Goal: Task Accomplishment & Management: Use online tool/utility

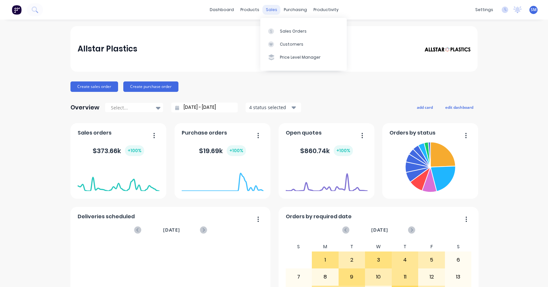
click at [269, 8] on div "sales" at bounding box center [271, 10] width 18 height 10
click at [289, 29] on div "Sales Orders" at bounding box center [293, 31] width 27 height 6
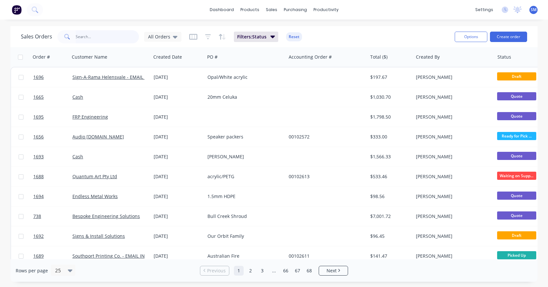
click at [81, 35] on input "text" at bounding box center [108, 36] width 64 height 13
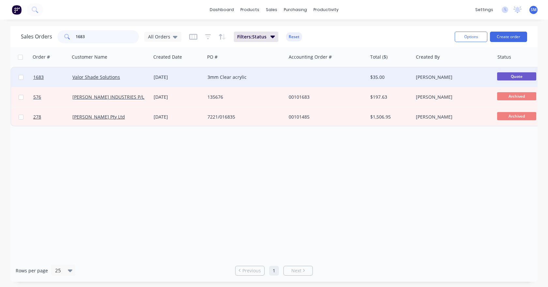
type input "1683"
click at [520, 75] on span "Quote" at bounding box center [516, 76] width 39 height 8
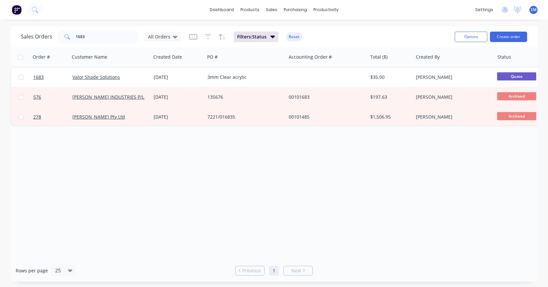
drag, startPoint x: 470, startPoint y: 35, endPoint x: 358, endPoint y: 129, distance: 146.5
click at [480, 82] on div "Sales Orders 1683 All Orders Filters: Status Reset Options Create order Order #…" at bounding box center [273, 154] width 527 height 256
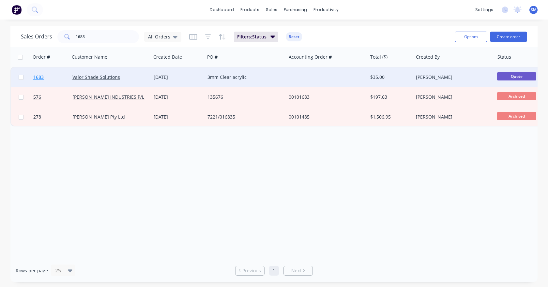
click at [37, 77] on span "1683" at bounding box center [38, 77] width 10 height 7
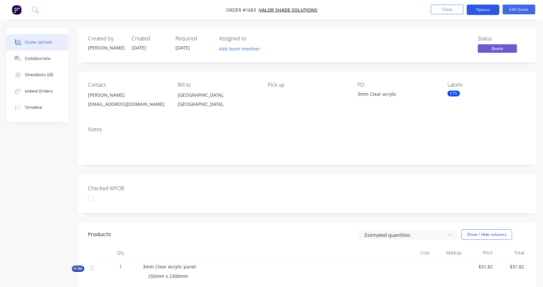
click at [487, 9] on button "Options" at bounding box center [483, 10] width 33 height 10
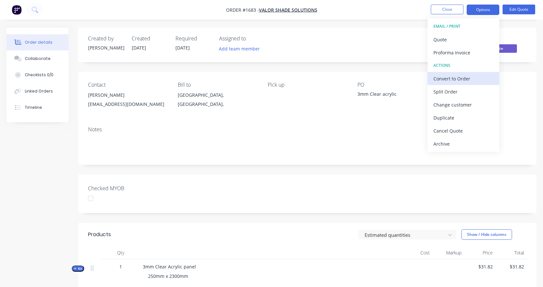
click at [450, 76] on div "Convert to Order" at bounding box center [463, 78] width 60 height 9
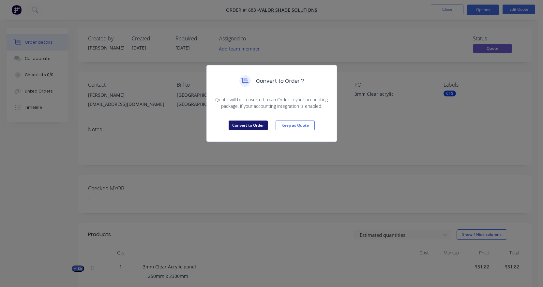
click at [248, 127] on button "Convert to Order" at bounding box center [248, 126] width 39 height 10
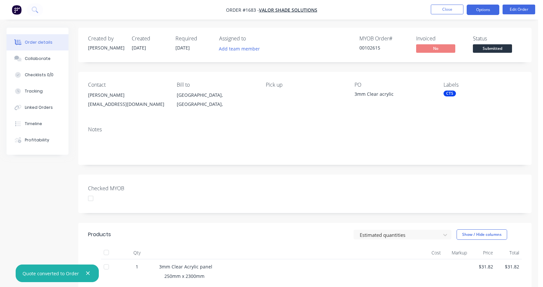
click at [482, 11] on button "Options" at bounding box center [483, 10] width 33 height 10
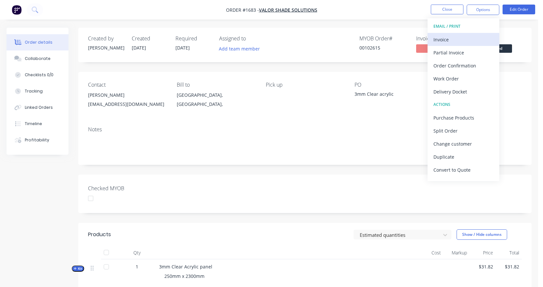
click at [442, 43] on div "Invoice" at bounding box center [463, 39] width 60 height 9
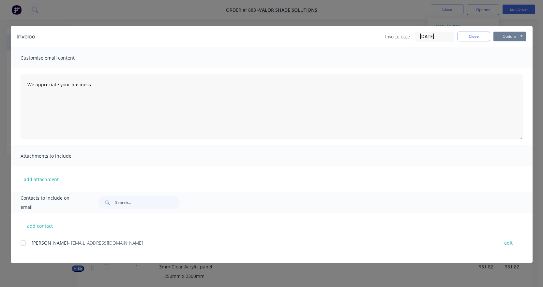
click at [508, 34] on button "Options" at bounding box center [509, 37] width 33 height 10
click at [511, 60] on button "Print" at bounding box center [514, 58] width 42 height 11
click at [472, 35] on button "Close" at bounding box center [473, 37] width 33 height 10
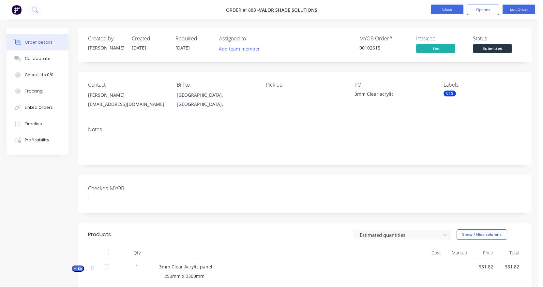
click at [449, 10] on button "Close" at bounding box center [447, 10] width 33 height 10
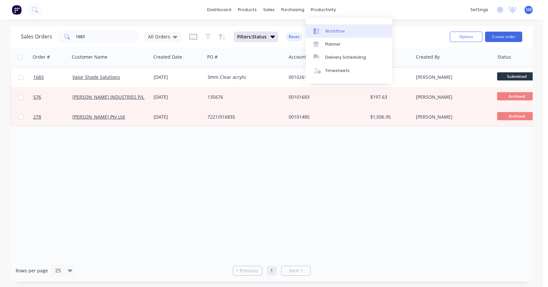
click at [334, 30] on div "Workflow" at bounding box center [335, 31] width 20 height 6
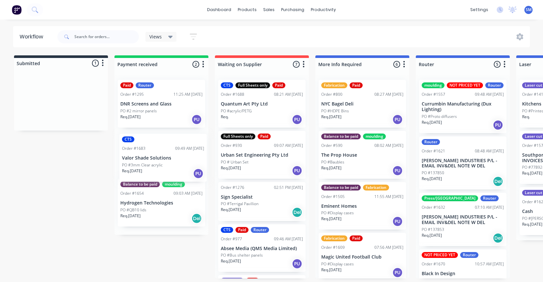
drag, startPoint x: 36, startPoint y: 108, endPoint x: 141, endPoint y: 165, distance: 119.3
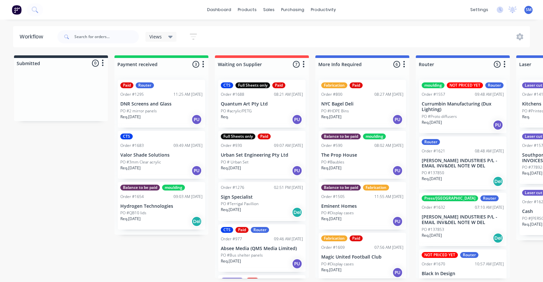
click at [161, 168] on div "Req. [DATE] PU" at bounding box center [161, 170] width 82 height 11
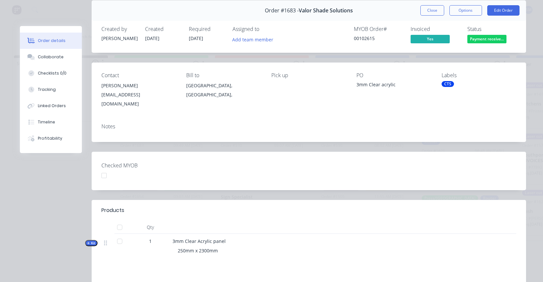
scroll to position [65, 0]
